Goal: Task Accomplishment & Management: Use online tool/utility

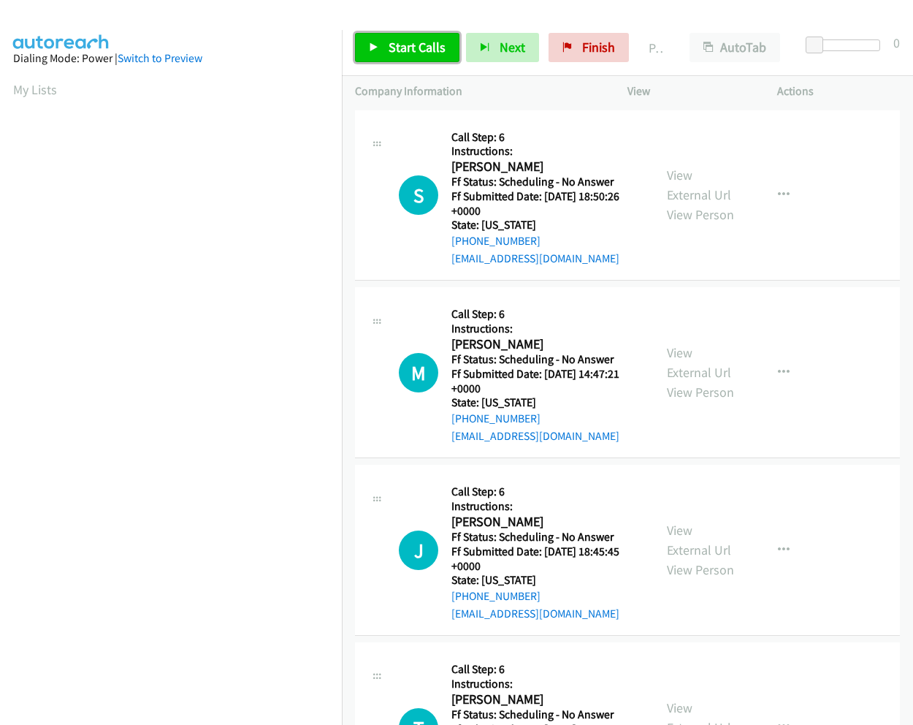
click at [420, 49] on span "Start Calls" at bounding box center [417, 47] width 57 height 17
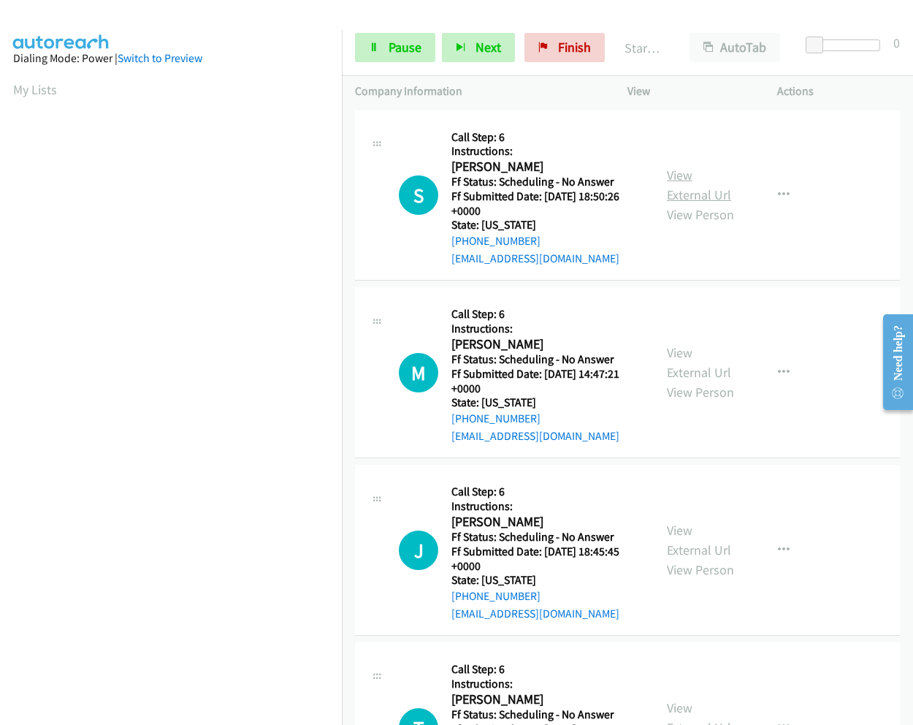
click at [684, 175] on link "View External Url" at bounding box center [699, 185] width 64 height 37
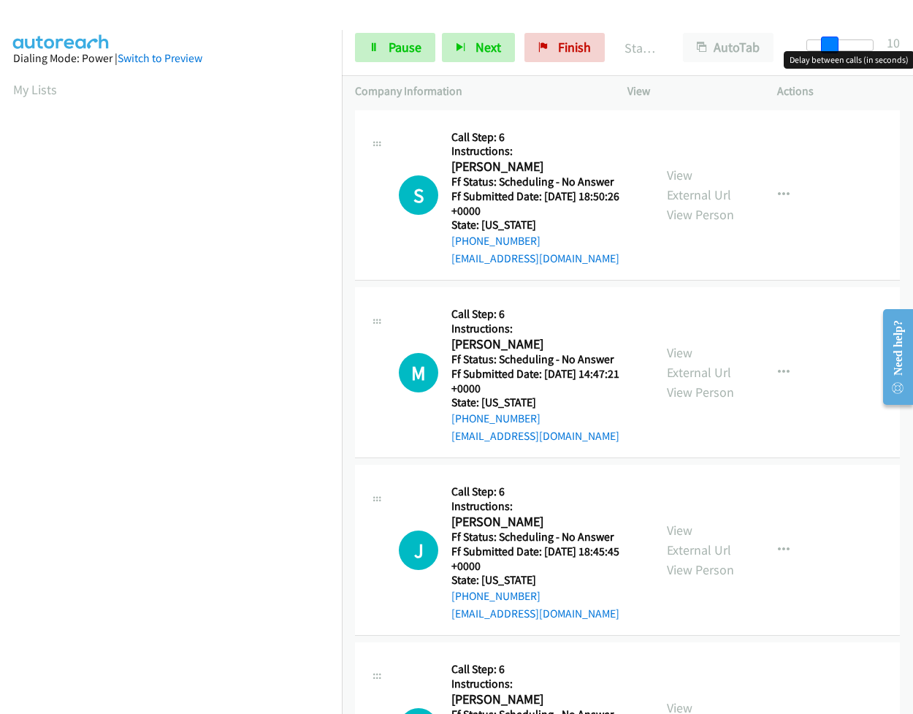
drag, startPoint x: 814, startPoint y: 45, endPoint x: 837, endPoint y: 50, distance: 23.2
click at [837, 50] on span at bounding box center [830, 46] width 18 height 18
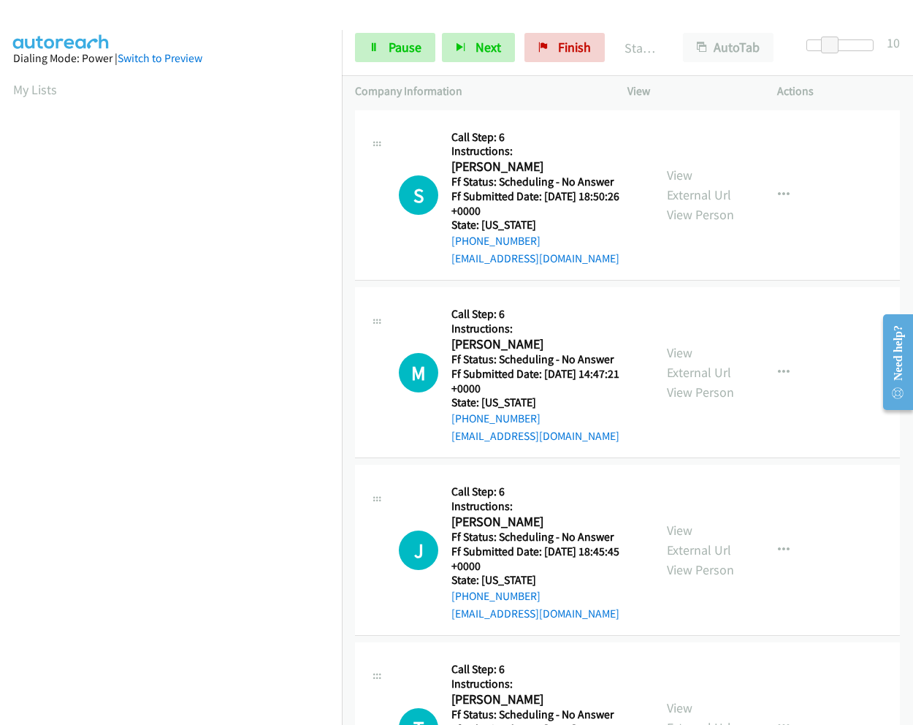
drag, startPoint x: 380, startPoint y: 145, endPoint x: 381, endPoint y: 159, distance: 14.0
click at [381, 159] on div at bounding box center [377, 142] width 18 height 39
click at [381, 145] on icon at bounding box center [377, 145] width 18 height 7
click at [383, 198] on div "S Callback Scheduled Call Step: 6 Instructions: [PERSON_NAME] America/New_York …" at bounding box center [504, 195] width 273 height 144
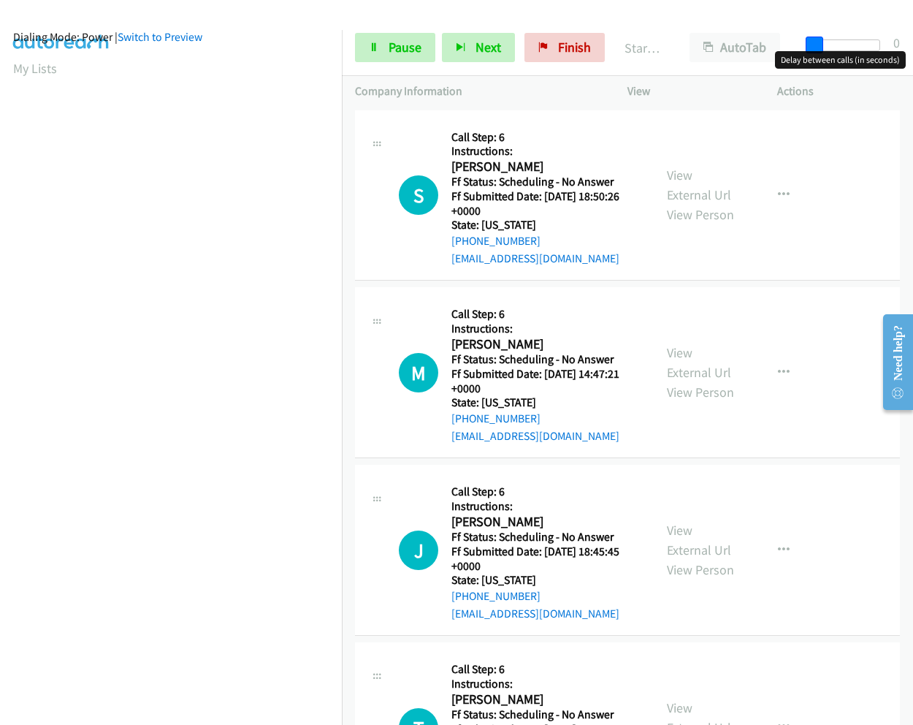
drag, startPoint x: 829, startPoint y: 45, endPoint x: 784, endPoint y: 45, distance: 45.3
click at [784, 45] on div "Start Calls Pause Next Finish Started AutoTab AutoTab 0" at bounding box center [627, 48] width 571 height 56
click at [380, 51] on link "Pause" at bounding box center [395, 47] width 80 height 29
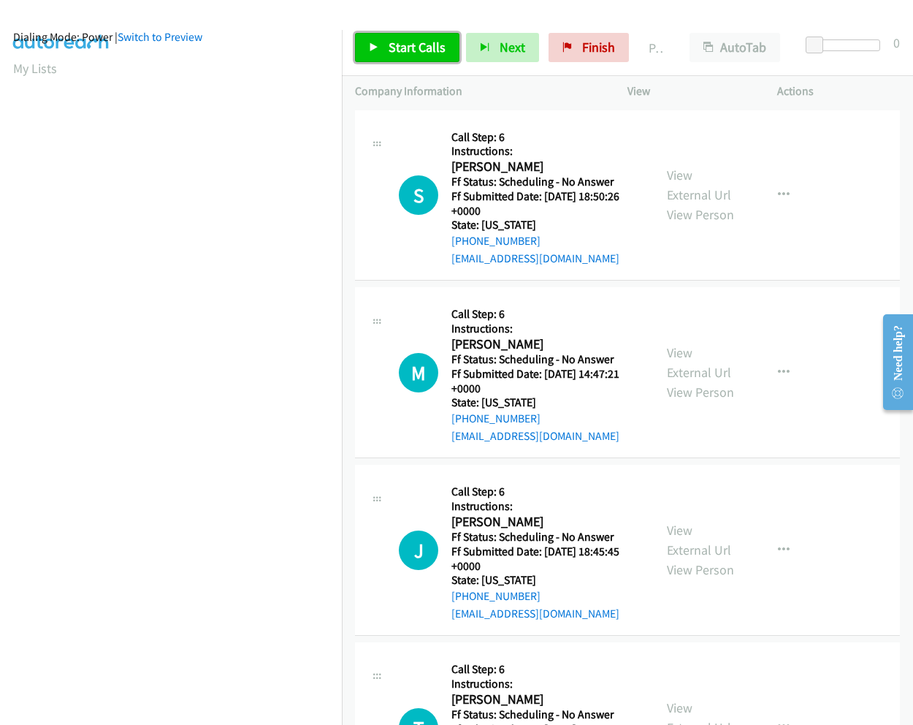
click at [380, 51] on link "Start Calls" at bounding box center [407, 47] width 104 height 29
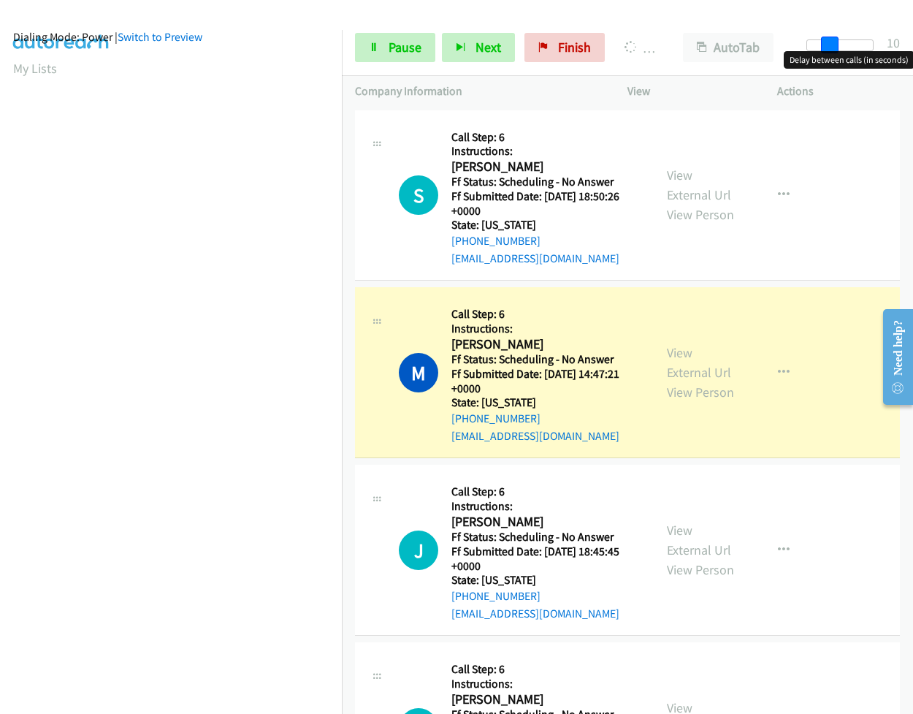
drag, startPoint x: 816, startPoint y: 43, endPoint x: 839, endPoint y: 47, distance: 22.9
click at [839, 47] on div at bounding box center [840, 45] width 67 height 12
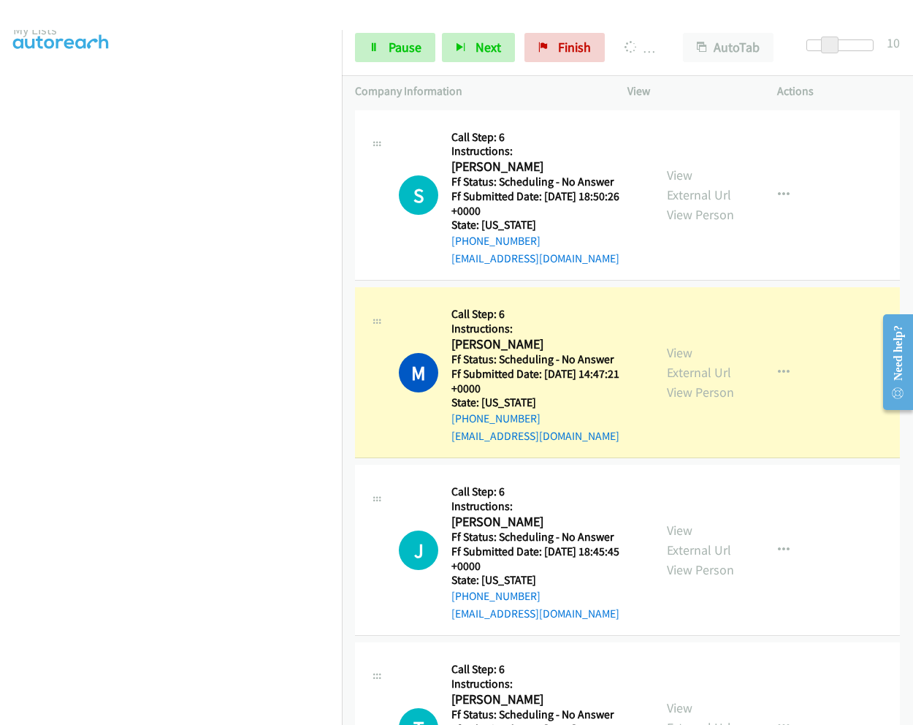
scroll to position [94, 0]
click at [678, 359] on link "View External Url" at bounding box center [699, 362] width 64 height 37
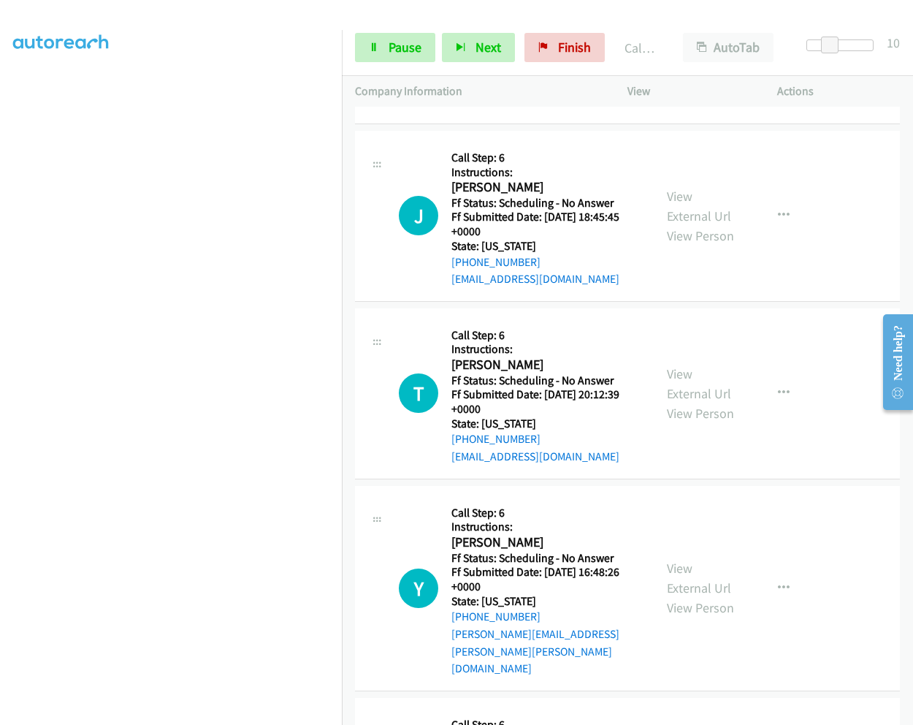
scroll to position [397, 0]
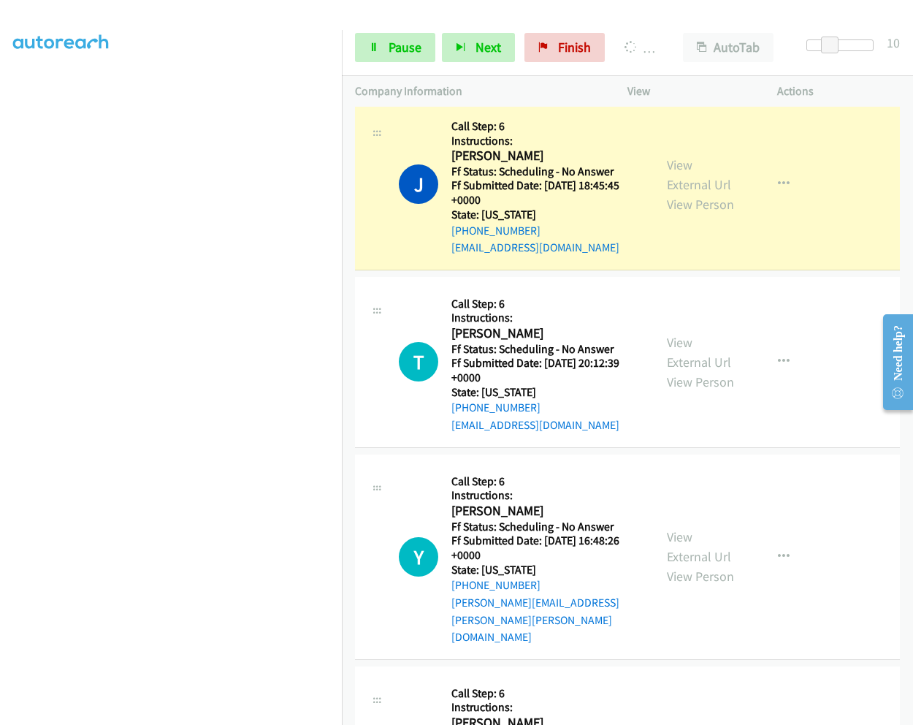
click at [691, 167] on div "View External Url View Person" at bounding box center [702, 184] width 71 height 59
click at [684, 167] on link "View External Url" at bounding box center [699, 174] width 64 height 37
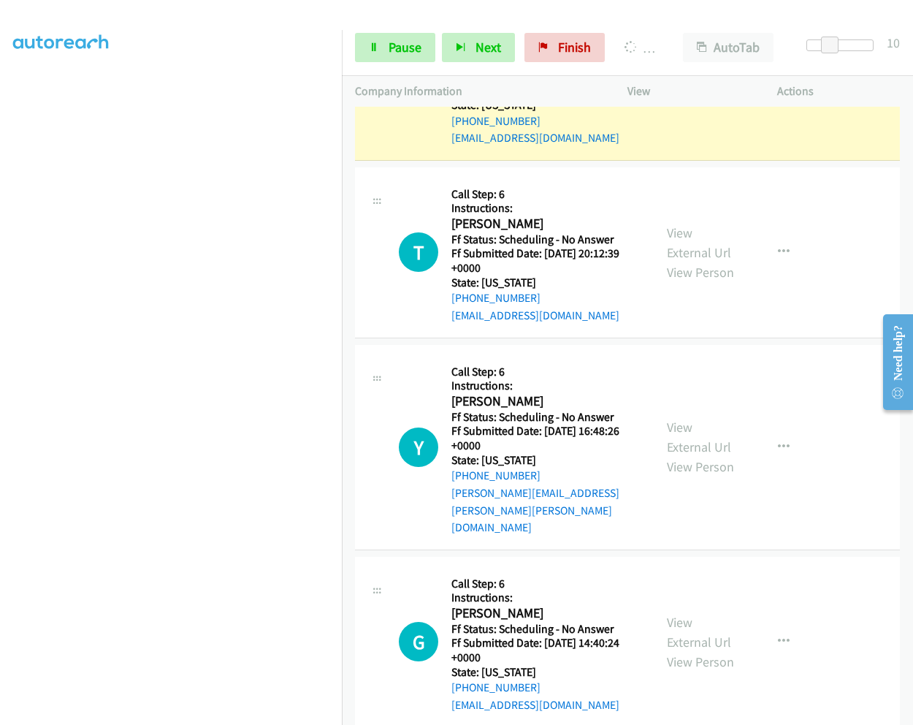
scroll to position [543, 0]
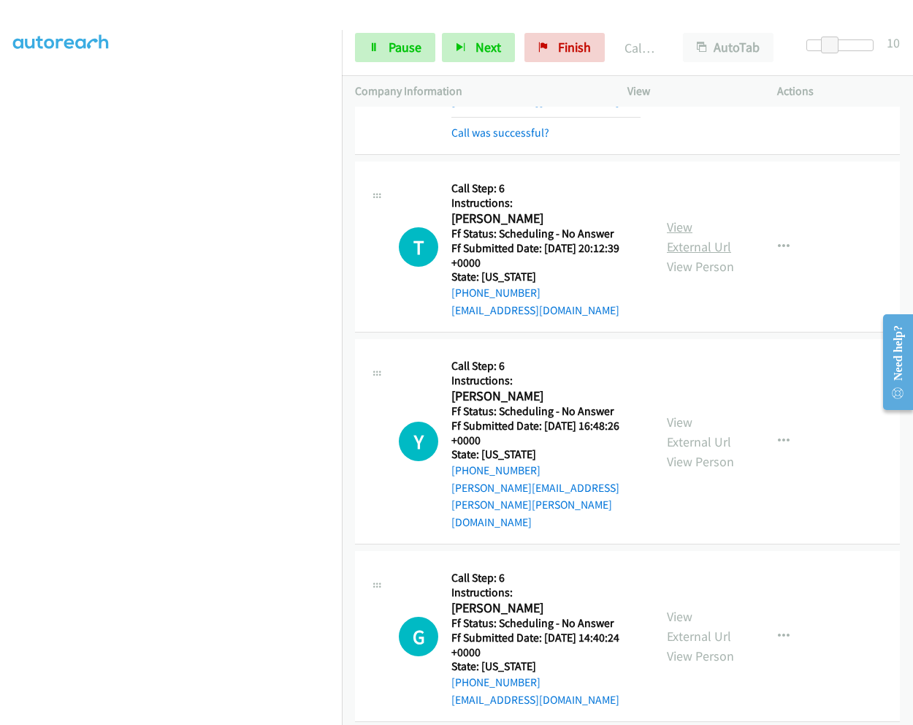
click at [669, 227] on link "View External Url" at bounding box center [699, 236] width 64 height 37
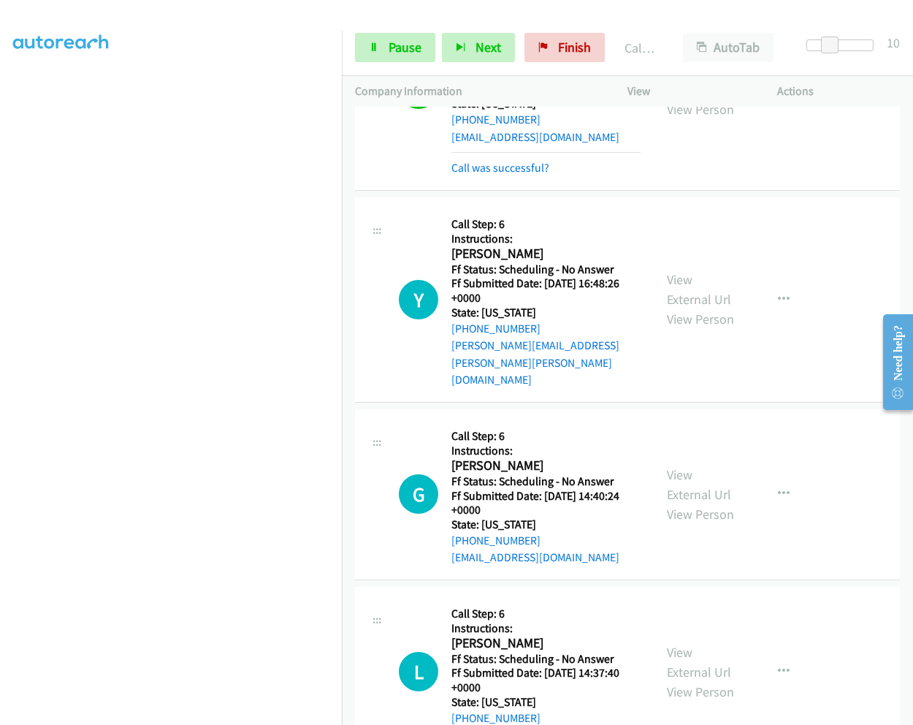
scroll to position [762, 0]
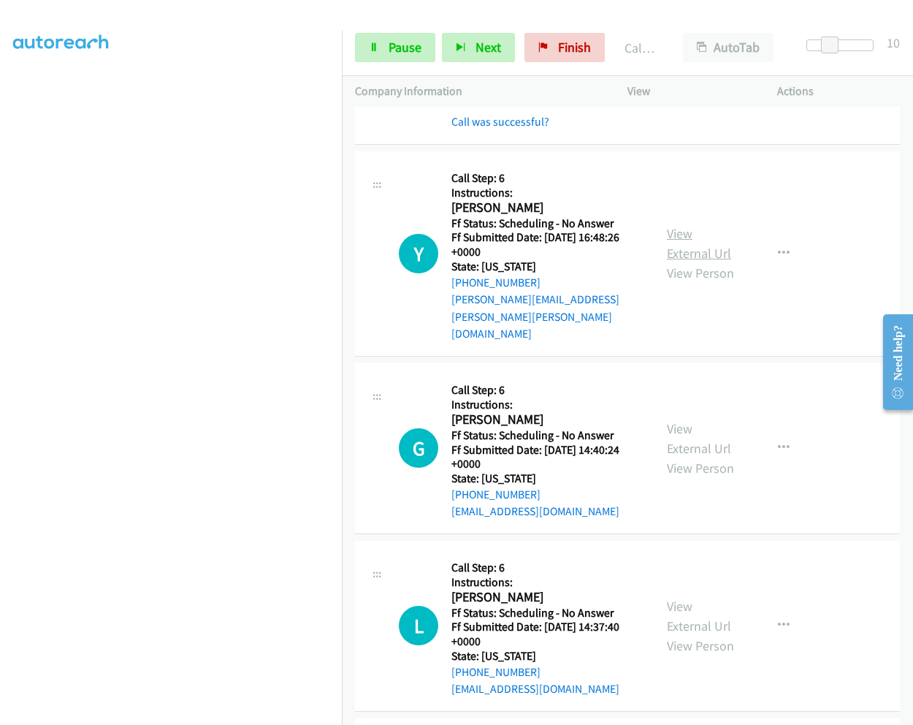
click at [675, 225] on link "View External Url" at bounding box center [699, 243] width 64 height 37
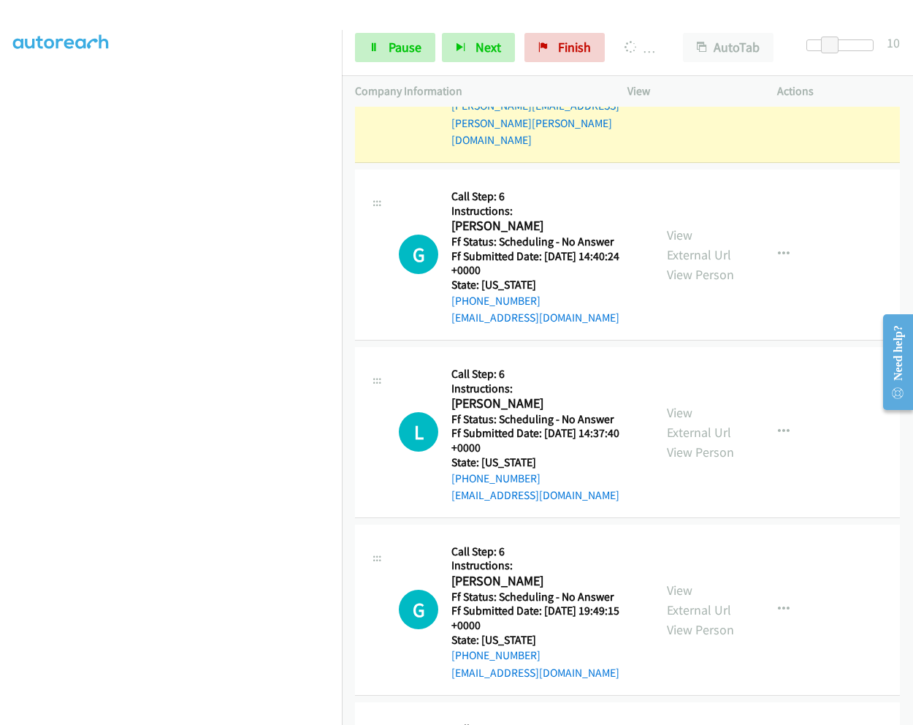
scroll to position [981, 0]
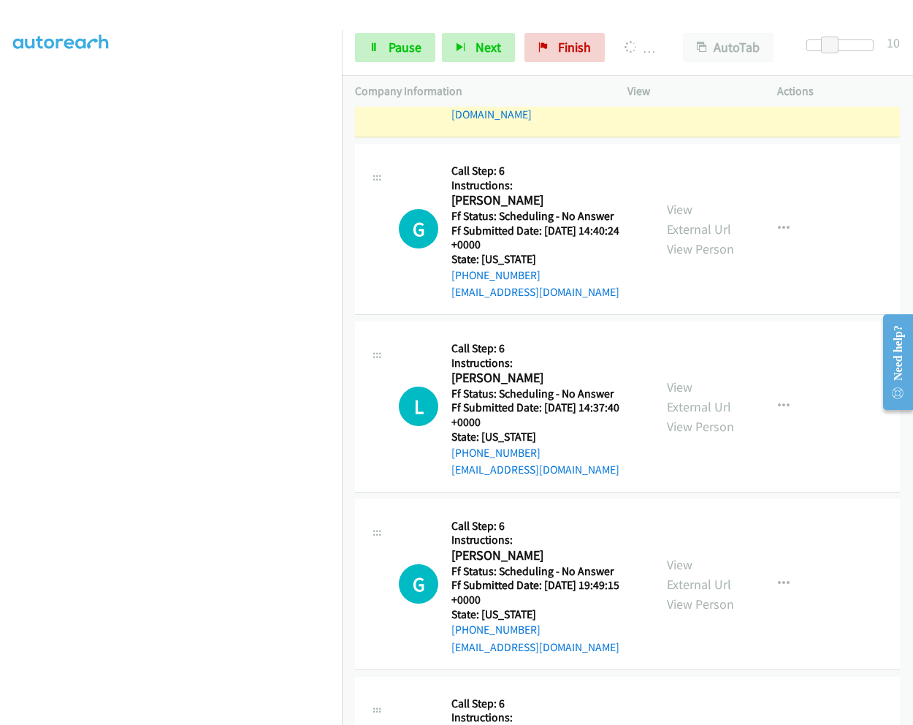
click at [613, 626] on div "G Callback Scheduled Call Step: 6 Instructions: [PERSON_NAME] America/New_York …" at bounding box center [627, 584] width 545 height 171
drag, startPoint x: 872, startPoint y: 46, endPoint x: 846, endPoint y: 34, distance: 28.4
click at [911, 53] on div "Start Calls Pause Next Finish Dialing [PERSON_NAME] AutoTab AutoTab 30" at bounding box center [627, 48] width 571 height 56
click at [685, 201] on link "View External Url" at bounding box center [699, 219] width 64 height 37
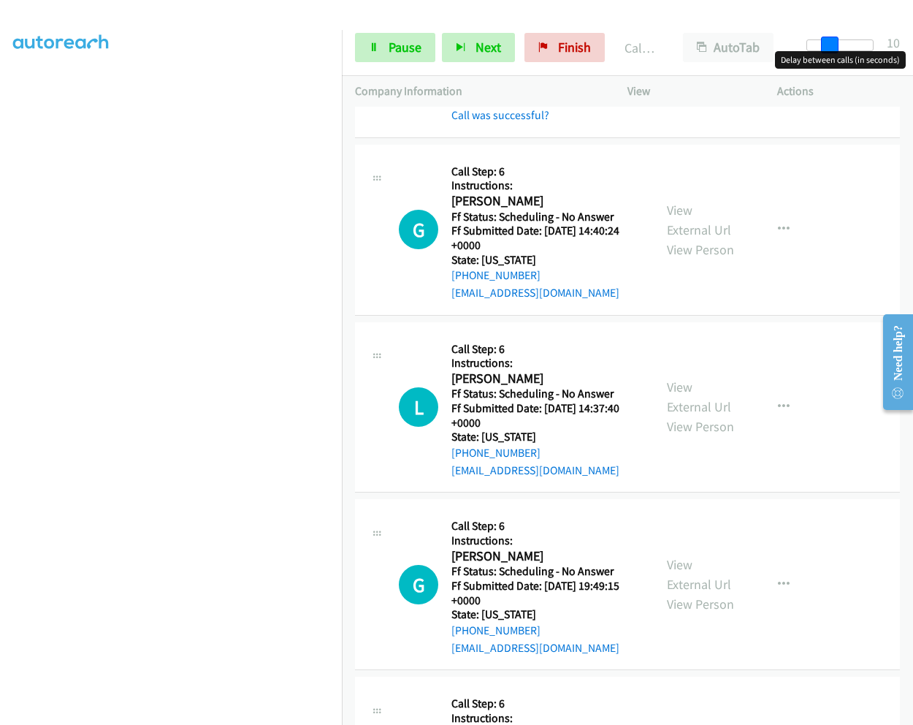
drag, startPoint x: 875, startPoint y: 46, endPoint x: 832, endPoint y: 50, distance: 43.3
click at [832, 50] on span at bounding box center [830, 46] width 18 height 18
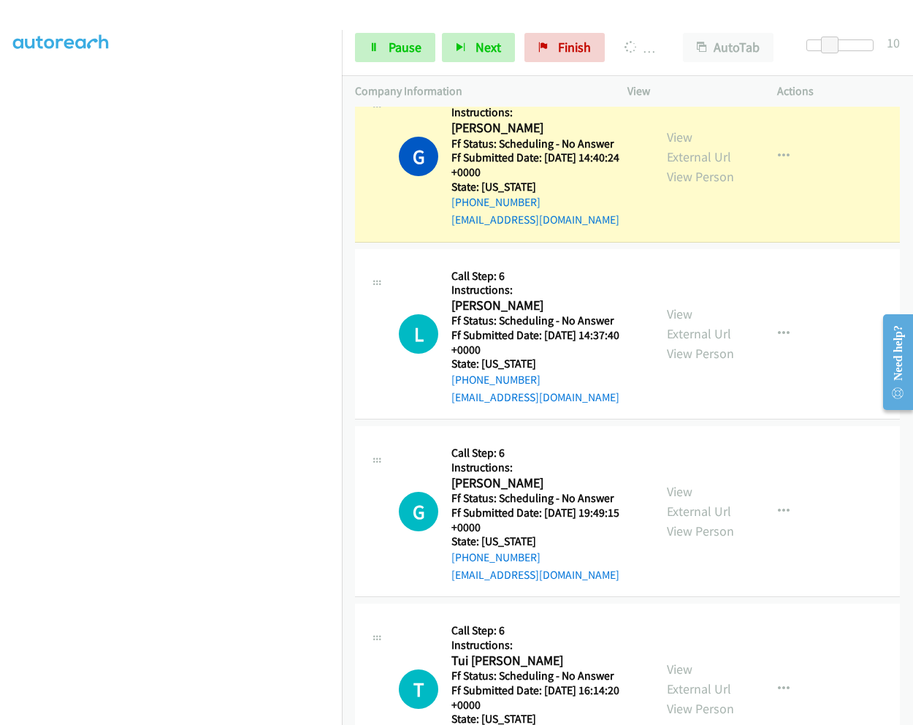
scroll to position [1158, 0]
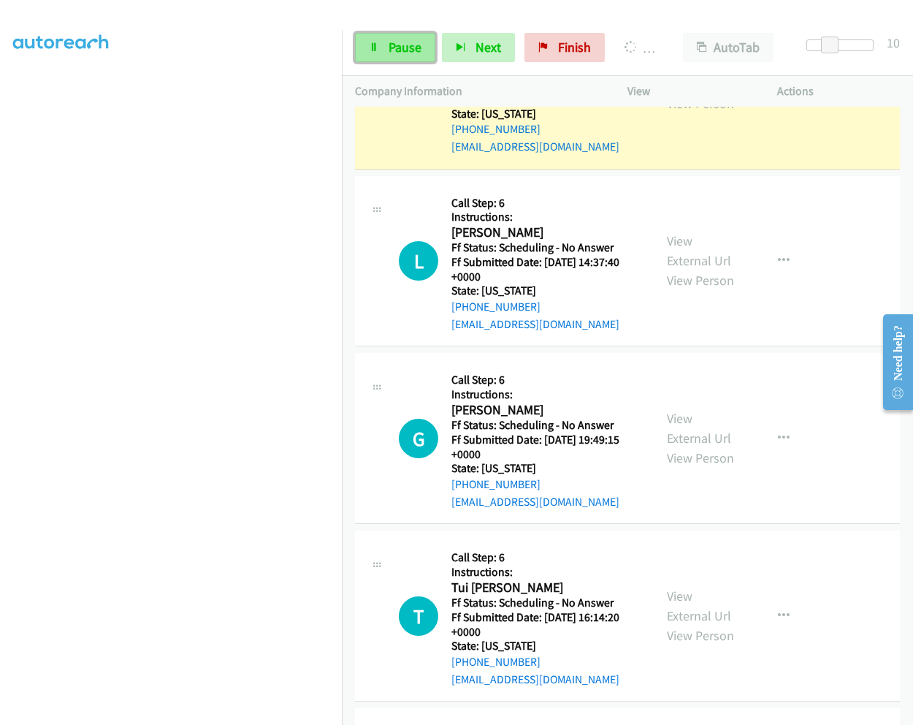
click at [384, 55] on link "Pause" at bounding box center [395, 47] width 80 height 29
click at [386, 48] on link "Start Calls" at bounding box center [407, 47] width 104 height 29
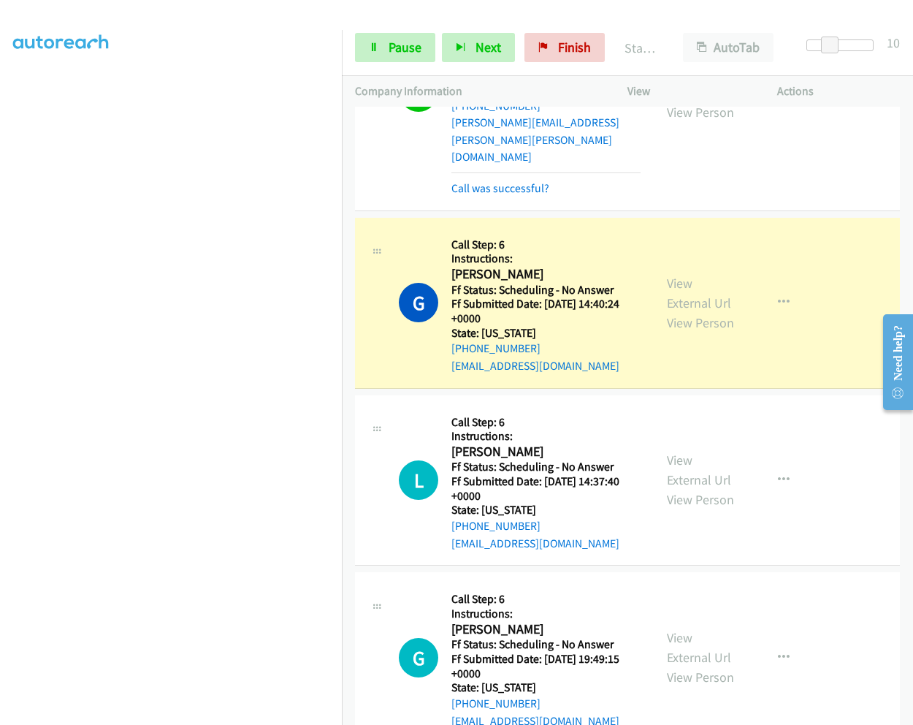
scroll to position [1012, 0]
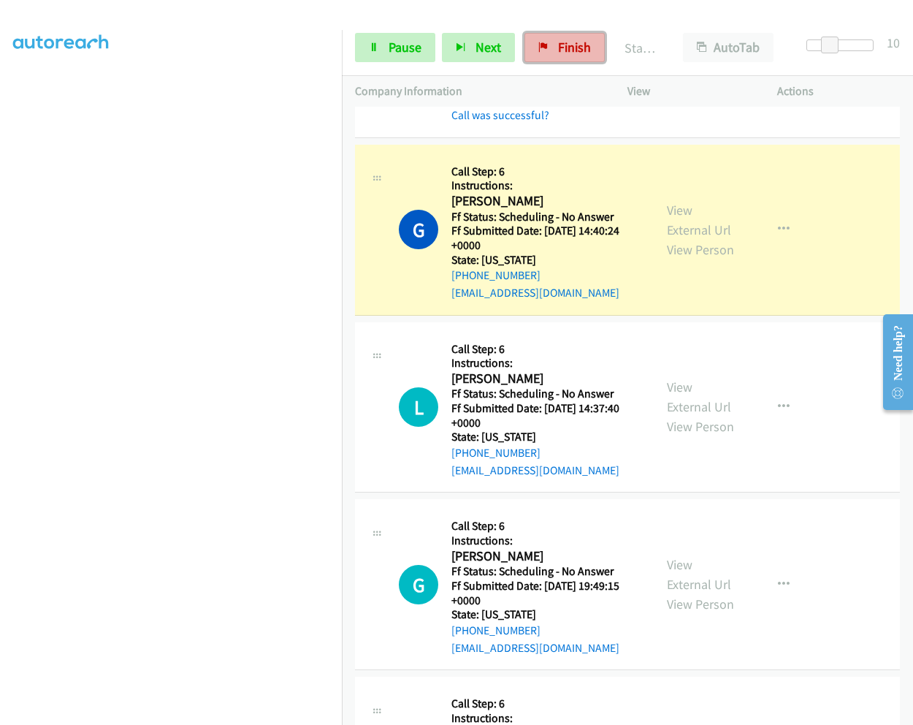
click at [572, 42] on span "Finish" at bounding box center [574, 47] width 33 height 17
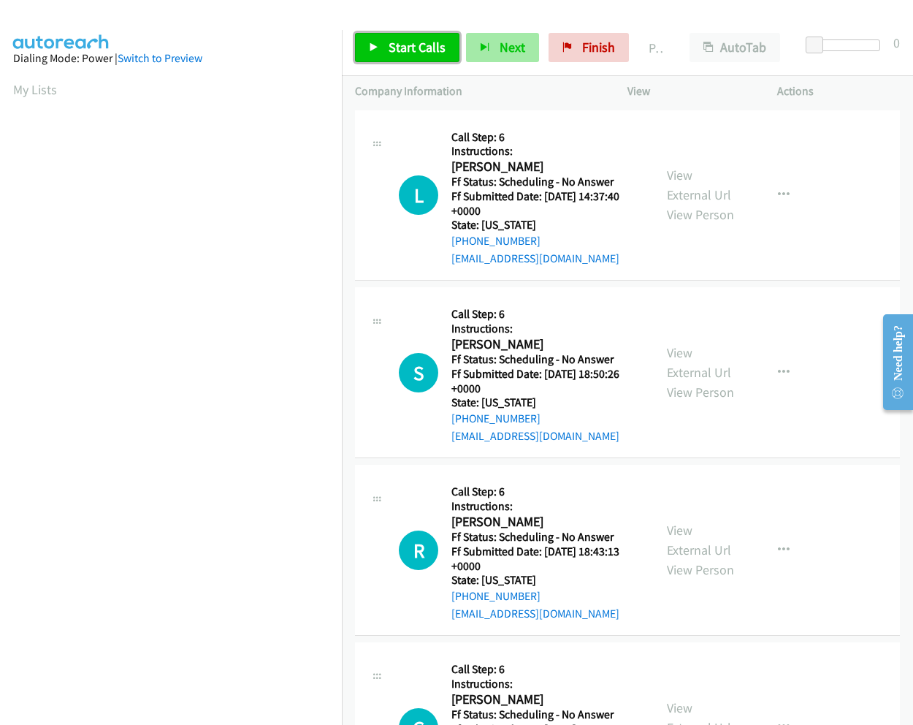
drag, startPoint x: 438, startPoint y: 53, endPoint x: 466, endPoint y: 50, distance: 27.9
click at [438, 53] on span "Start Calls" at bounding box center [417, 47] width 57 height 17
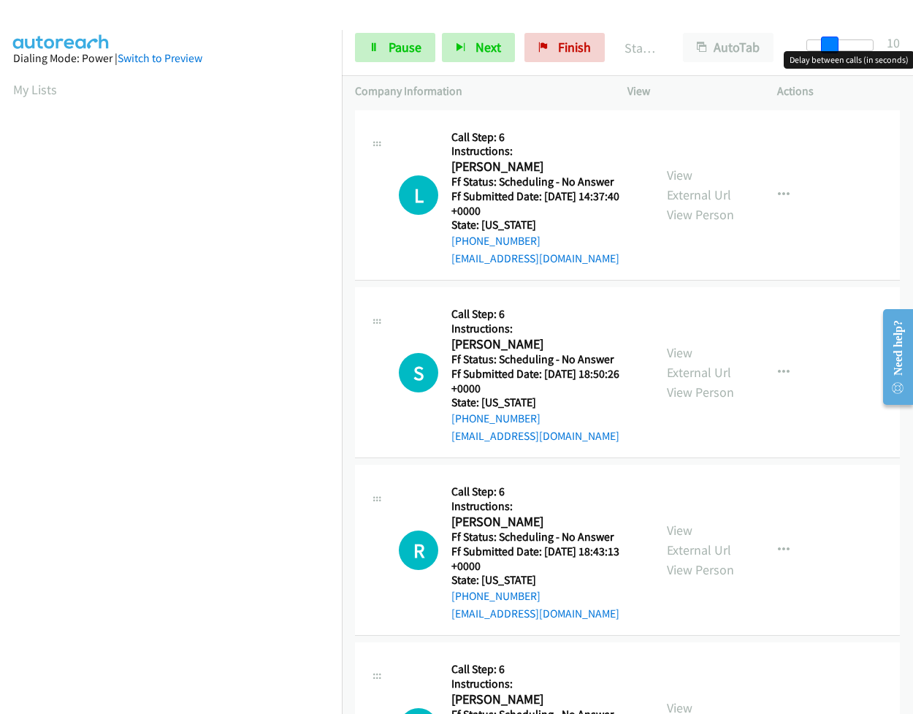
drag, startPoint x: 813, startPoint y: 42, endPoint x: 833, endPoint y: 51, distance: 21.9
click at [833, 51] on body "Start Calls Pause Next Finish Started AutoTab AutoTab 10 Company Information In…" at bounding box center [456, 34] width 913 height 69
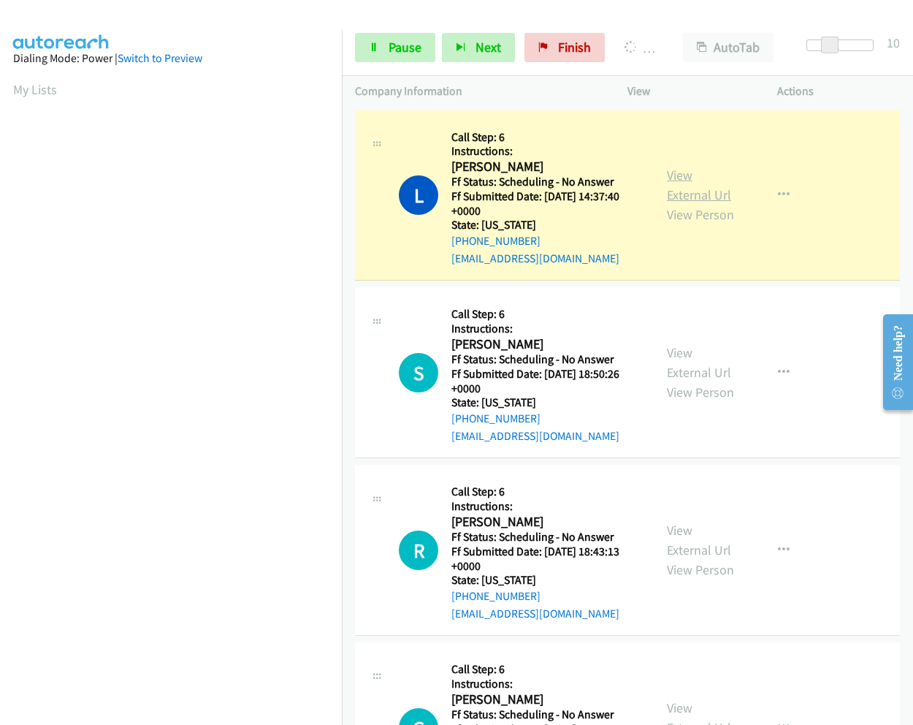
click at [675, 178] on link "View External Url" at bounding box center [699, 185] width 64 height 37
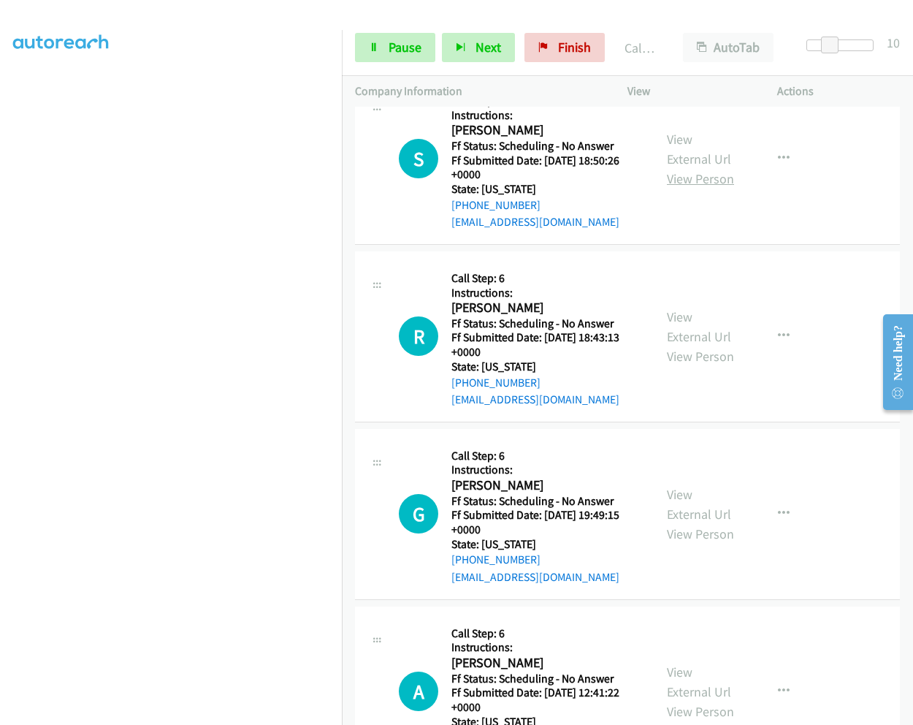
scroll to position [219, 0]
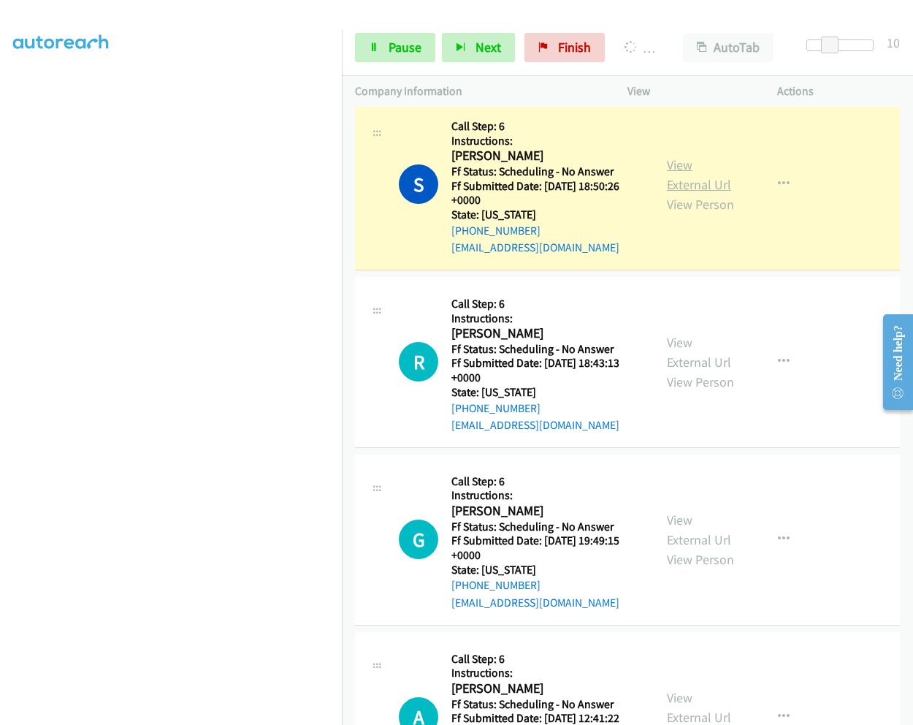
click at [680, 166] on link "View External Url" at bounding box center [699, 174] width 64 height 37
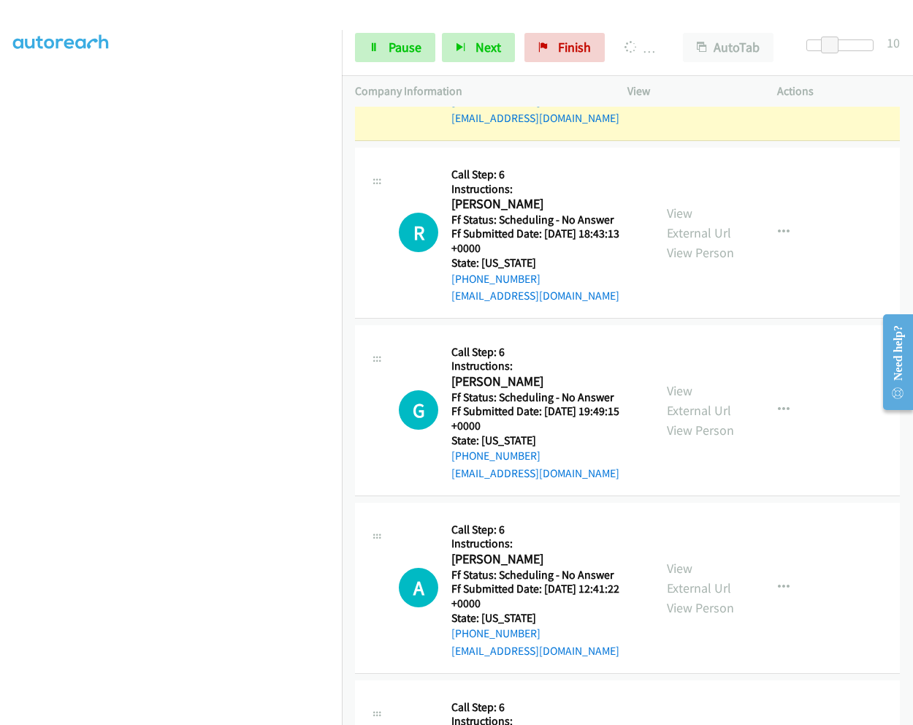
scroll to position [365, 0]
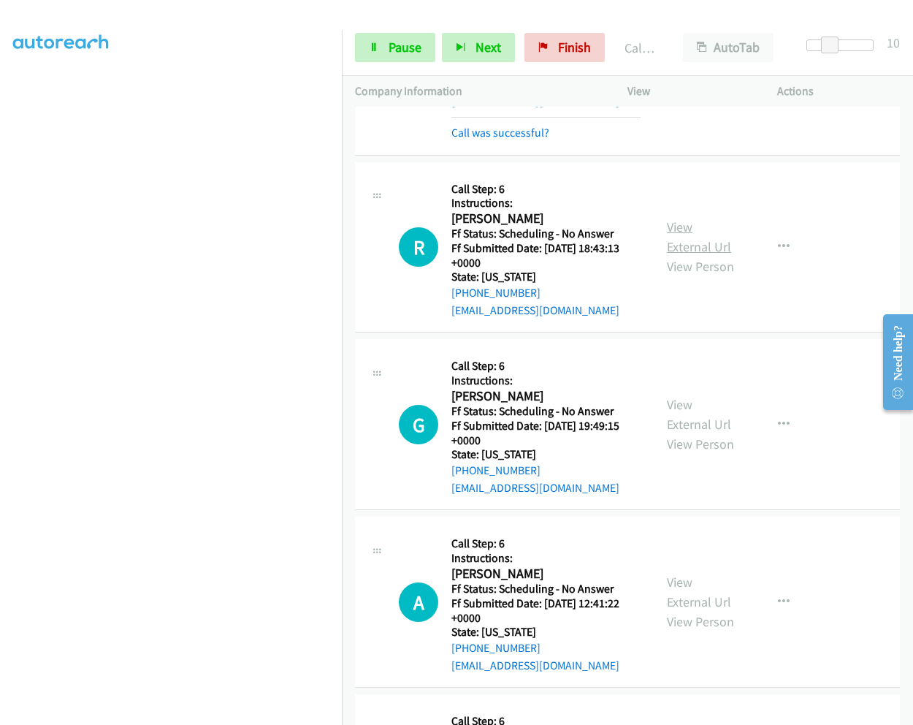
click at [679, 227] on link "View External Url" at bounding box center [699, 236] width 64 height 37
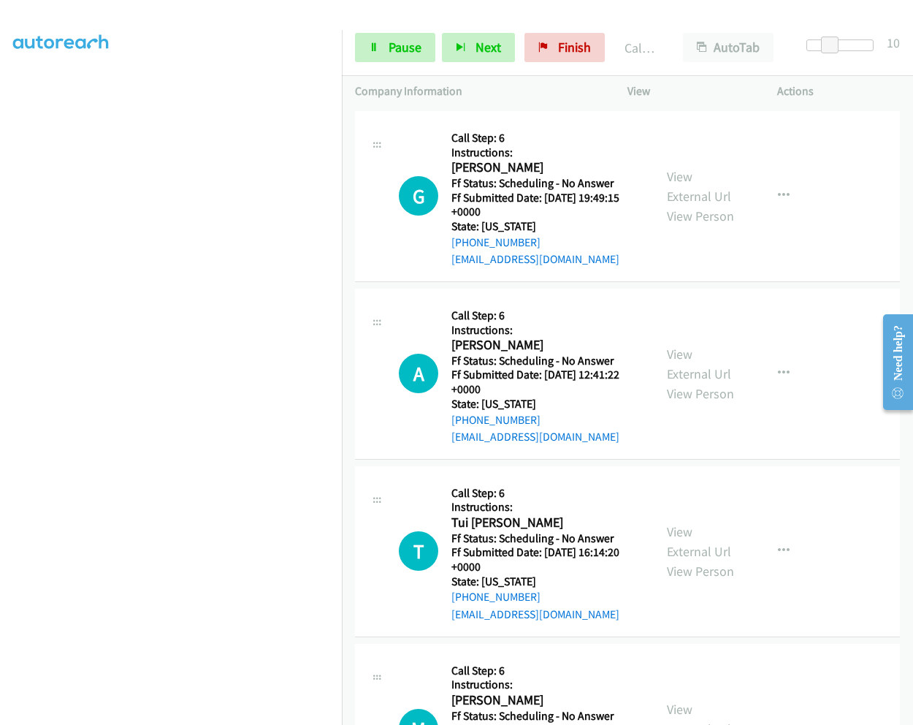
scroll to position [658, 0]
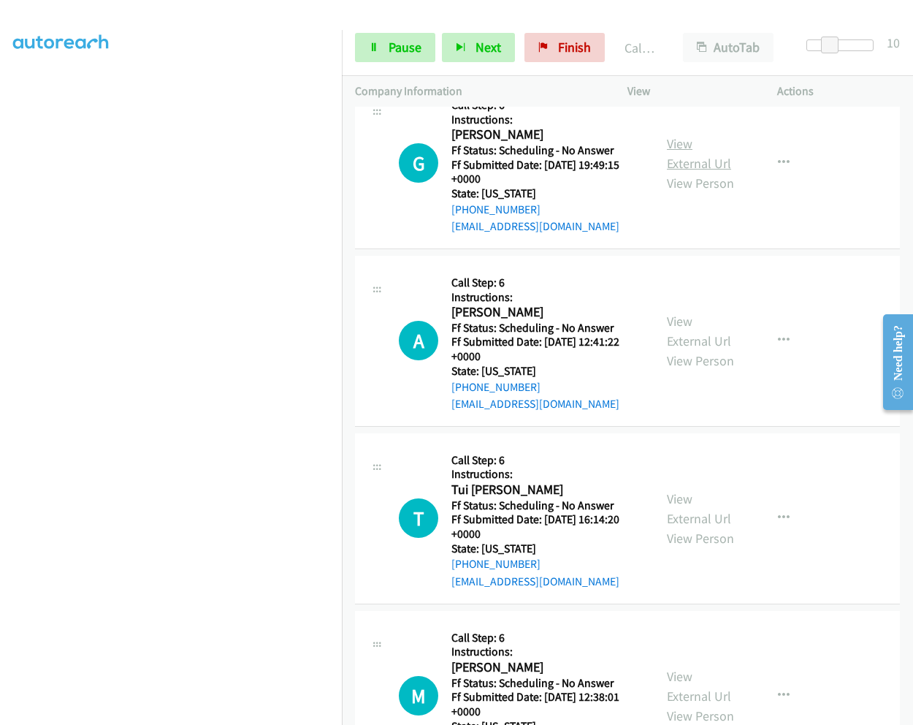
click at [677, 142] on link "View External Url" at bounding box center [699, 153] width 64 height 37
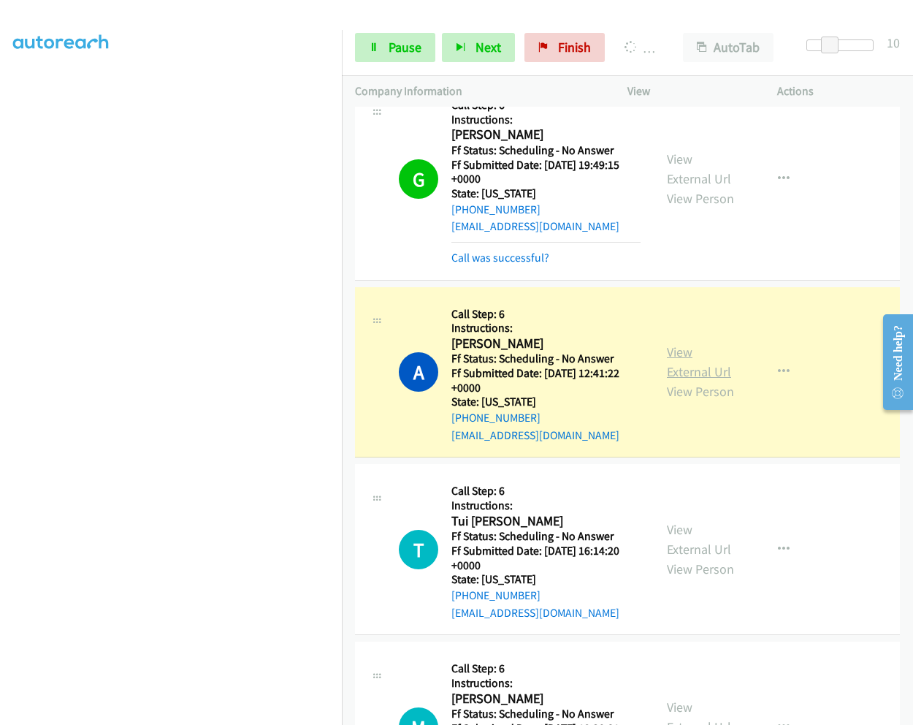
click at [677, 353] on link "View External Url" at bounding box center [699, 361] width 64 height 37
click at [389, 52] on span "Pause" at bounding box center [405, 47] width 33 height 17
click at [586, 45] on span "Finish" at bounding box center [598, 47] width 33 height 17
